Goal: Information Seeking & Learning: Learn about a topic

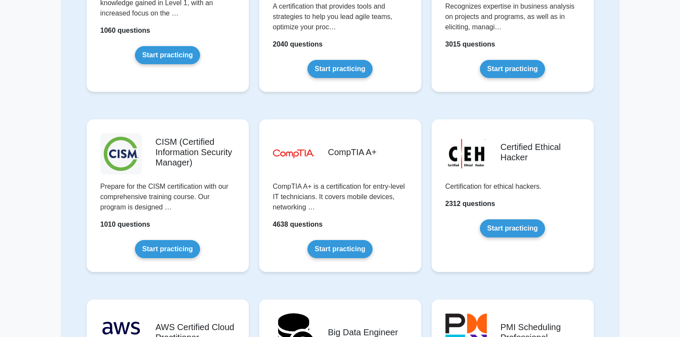
scroll to position [1035, 0]
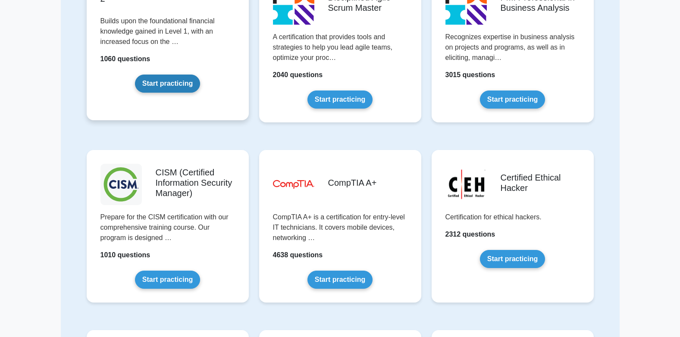
click at [166, 87] on link "Start practicing" at bounding box center [167, 84] width 65 height 18
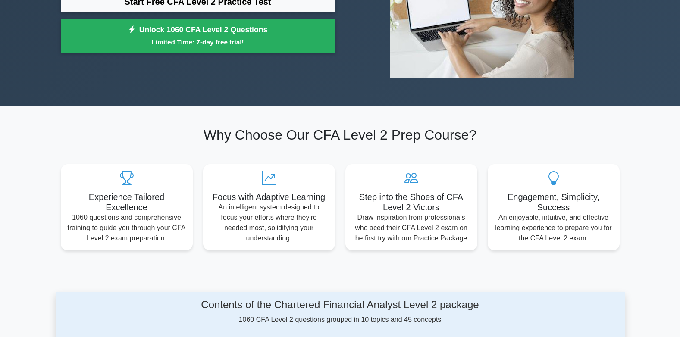
scroll to position [173, 0]
